Goal: Browse casually

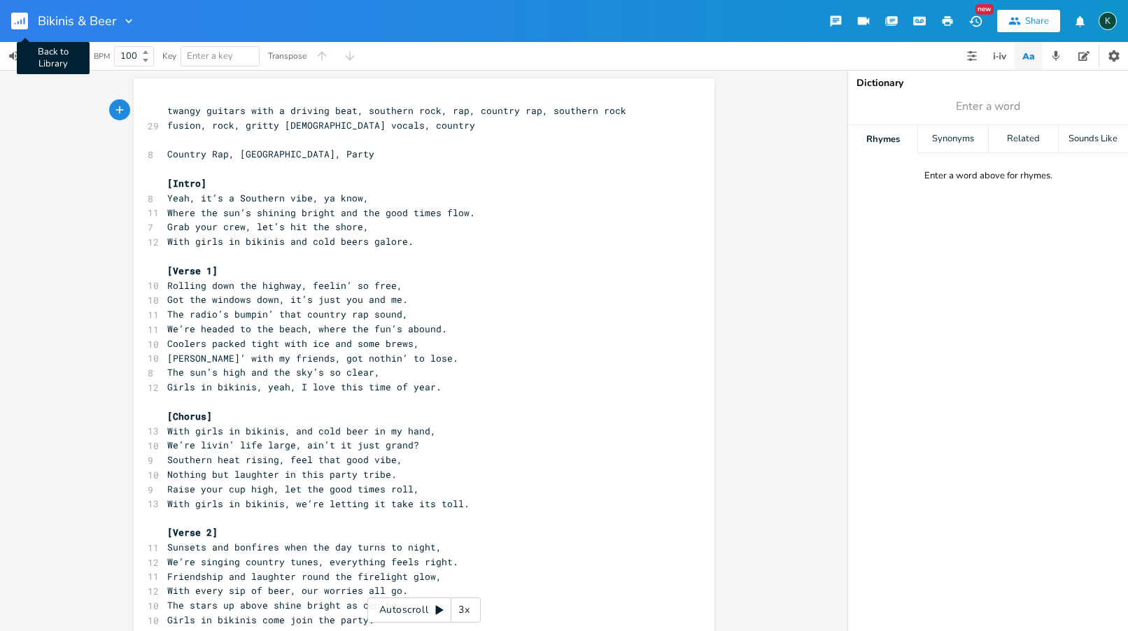
click at [26, 22] on rect "button" at bounding box center [19, 21] width 17 height 17
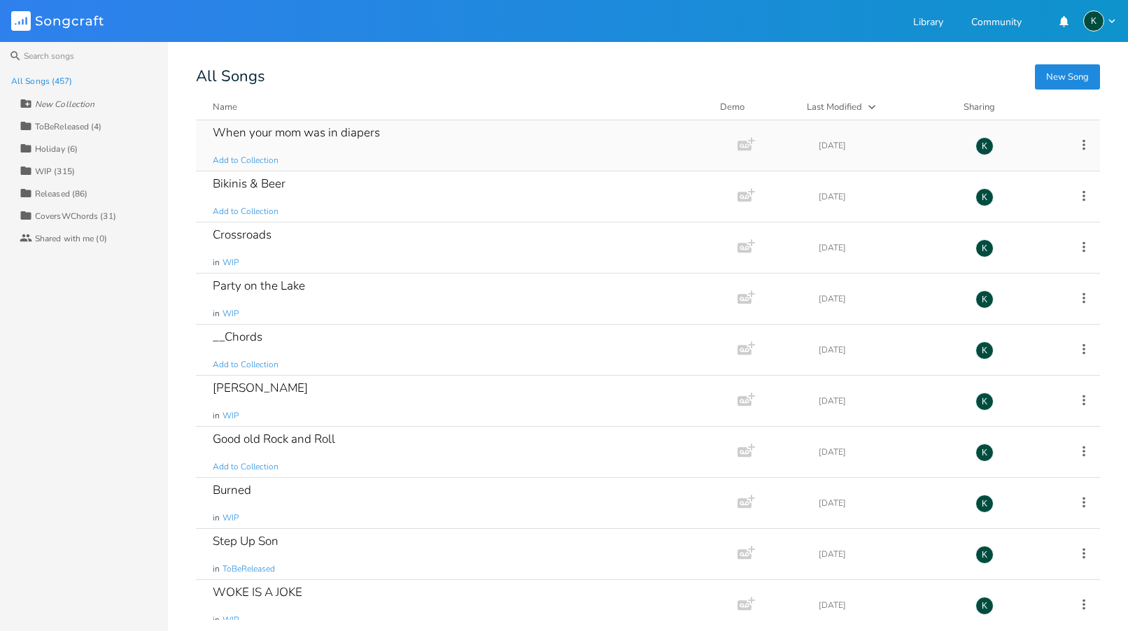
click at [354, 136] on div "When your mom was in diapers" at bounding box center [296, 133] width 167 height 12
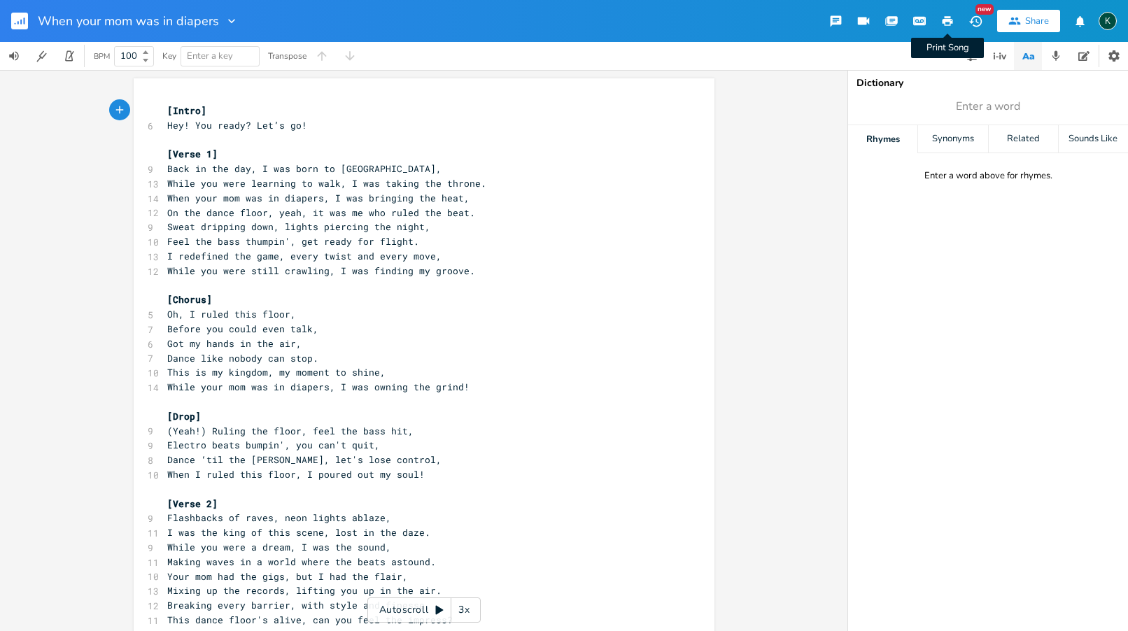
click at [943, 18] on icon "button" at bounding box center [947, 21] width 13 height 13
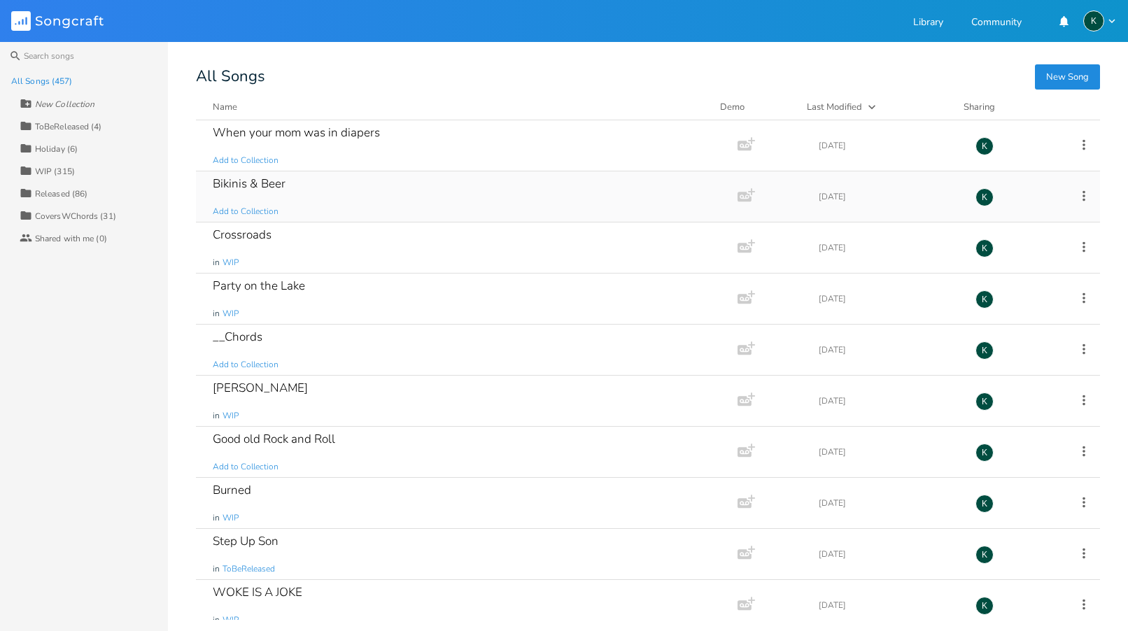
click at [227, 183] on div "Bikinis & Beer" at bounding box center [249, 184] width 73 height 12
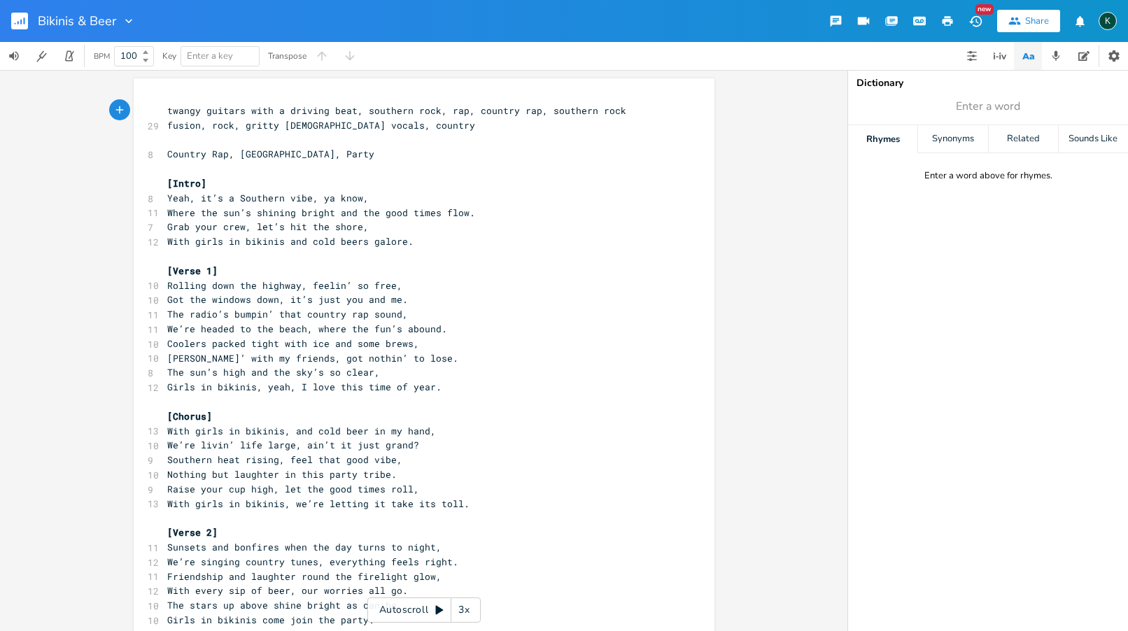
click at [946, 19] on icon "button" at bounding box center [948, 21] width 10 height 10
click at [20, 21] on rect "button" at bounding box center [19, 21] width 17 height 17
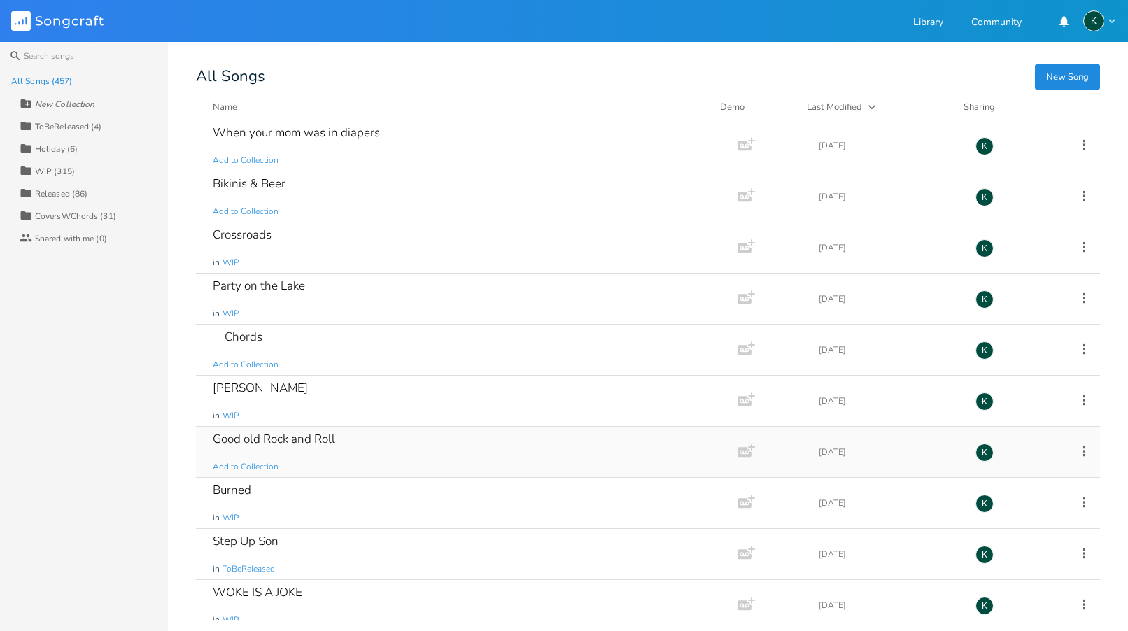
click at [293, 440] on div "Good old Rock and Roll" at bounding box center [274, 439] width 122 height 12
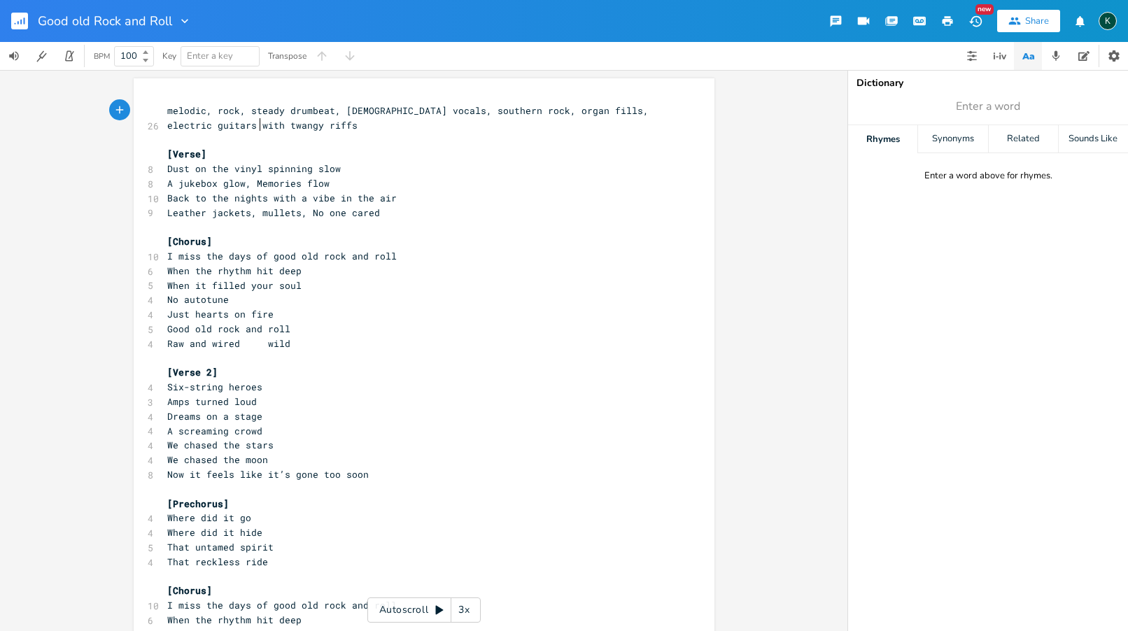
scroll to position [0, 1]
click at [948, 20] on icon "button" at bounding box center [948, 21] width 10 height 10
